Goal: Information Seeking & Learning: Learn about a topic

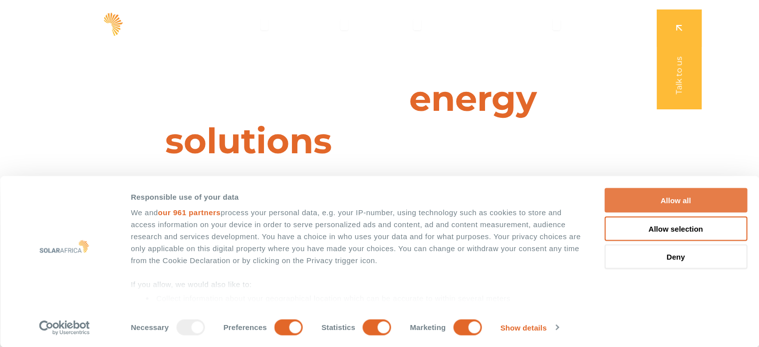
click at [637, 196] on button "Allow all" at bounding box center [675, 200] width 143 height 24
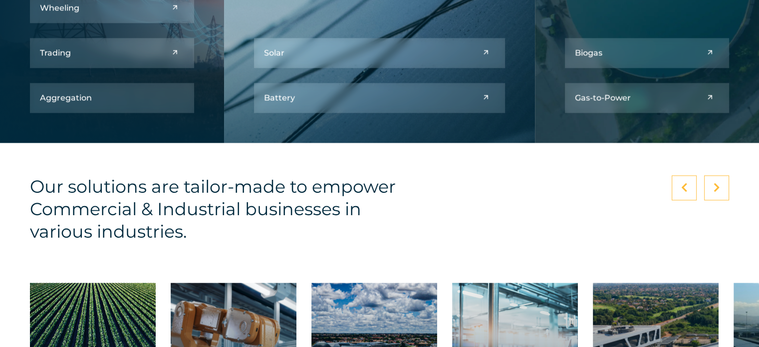
scroll to position [1297, 0]
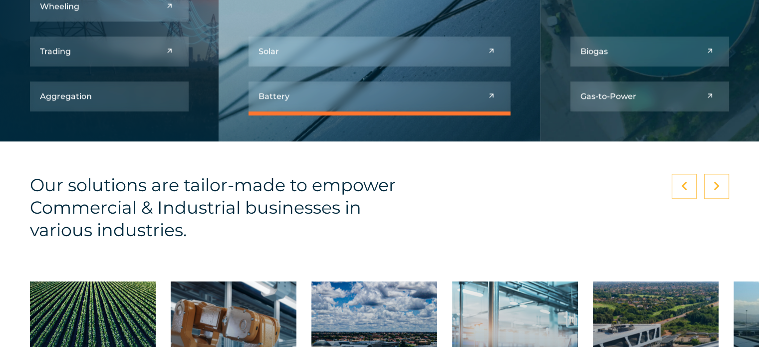
click at [425, 101] on link at bounding box center [379, 96] width 262 height 30
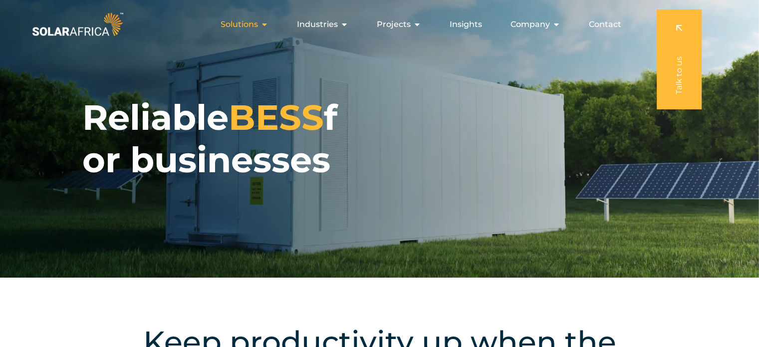
click at [265, 23] on icon "Menu" at bounding box center [264, 24] width 8 height 8
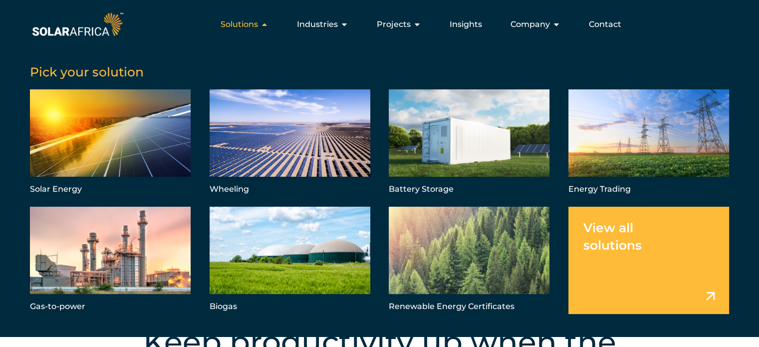
click at [265, 23] on icon "Menu" at bounding box center [264, 24] width 8 height 8
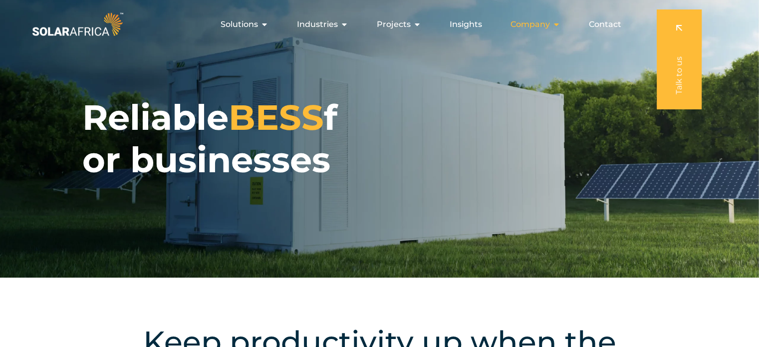
click at [521, 24] on span "Company" at bounding box center [529, 24] width 39 height 12
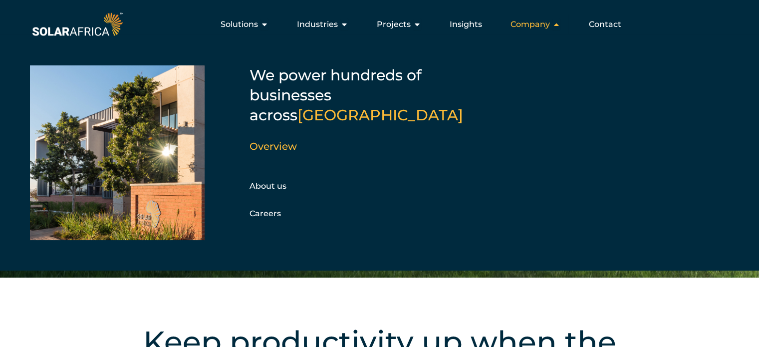
click at [521, 24] on span "Company" at bounding box center [529, 24] width 39 height 12
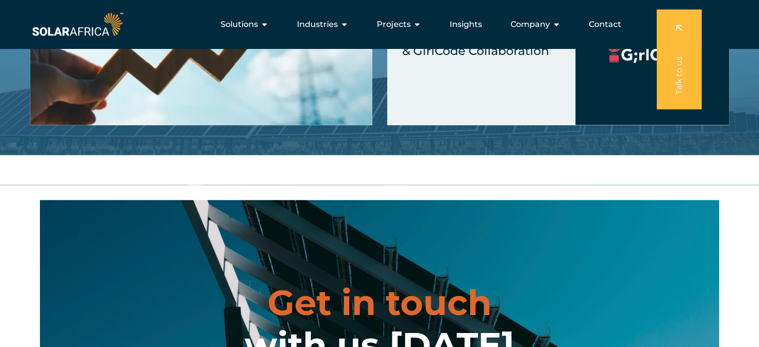
scroll to position [2594, 0]
